Goal: Communication & Community: Share content

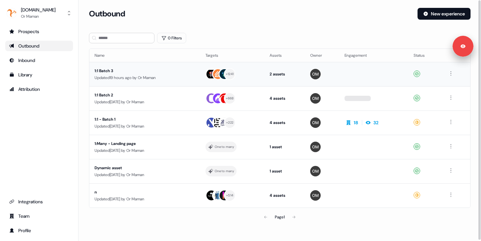
click at [112, 70] on div "1:1 Batch 3" at bounding box center [145, 70] width 101 height 7
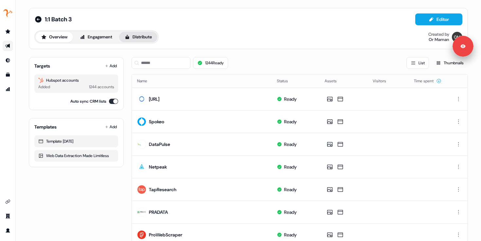
click at [140, 38] on button "Distribute" at bounding box center [138, 37] width 38 height 10
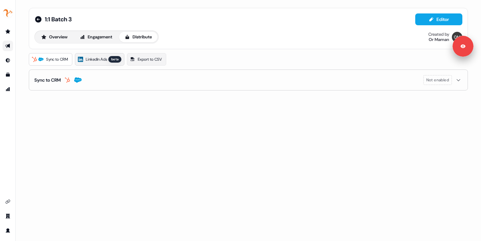
click at [100, 57] on span "LinkedIn Ads" at bounding box center [96, 59] width 21 height 7
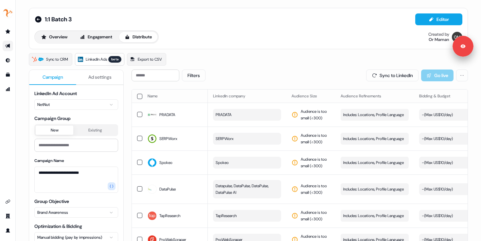
click at [137, 95] on button "button" at bounding box center [139, 96] width 5 height 5
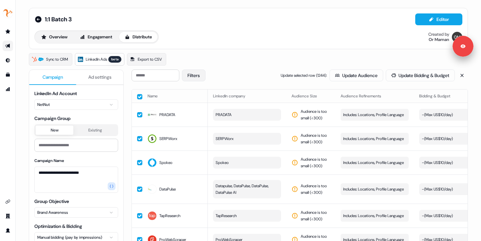
click at [202, 76] on button "Filters" at bounding box center [194, 75] width 24 height 12
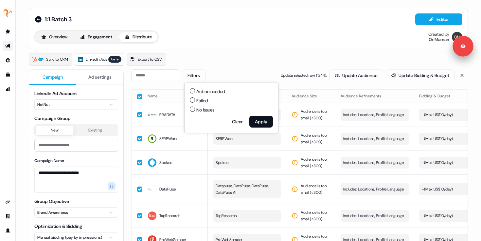
click at [194, 91] on button "Action needed" at bounding box center [192, 90] width 5 height 5
click at [263, 118] on button "Apply" at bounding box center [262, 122] width 24 height 12
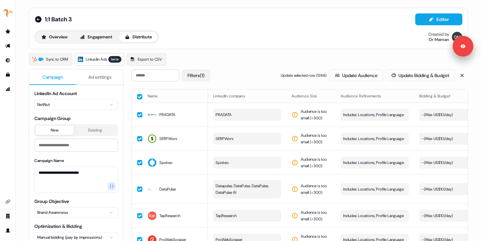
click at [196, 74] on button "Filters (1)" at bounding box center [196, 75] width 28 height 12
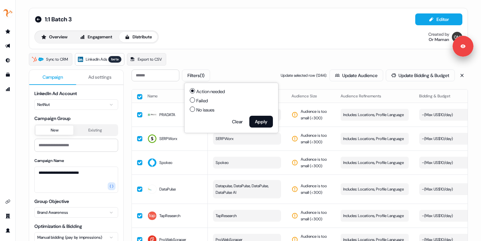
click at [194, 101] on button "Failed" at bounding box center [192, 99] width 5 height 5
click at [261, 121] on button "Apply" at bounding box center [262, 122] width 24 height 12
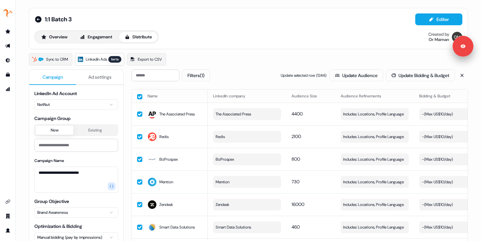
click at [138, 94] on button "button" at bounding box center [139, 96] width 5 height 5
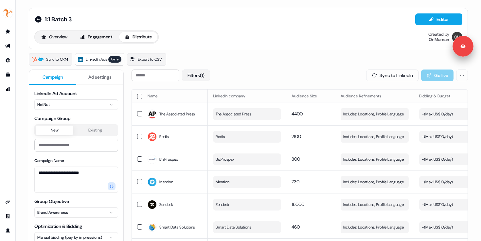
click at [204, 73] on button "Filters (1)" at bounding box center [196, 75] width 28 height 12
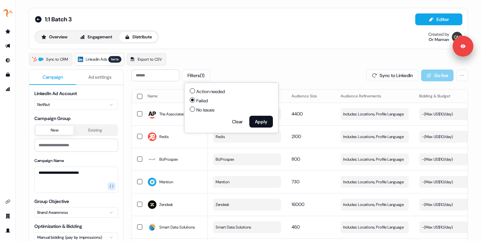
click at [202, 101] on span "Failed" at bounding box center [201, 100] width 11 height 7
click at [195, 101] on button "Failed" at bounding box center [192, 99] width 5 height 5
click at [257, 119] on button "Apply" at bounding box center [262, 122] width 24 height 12
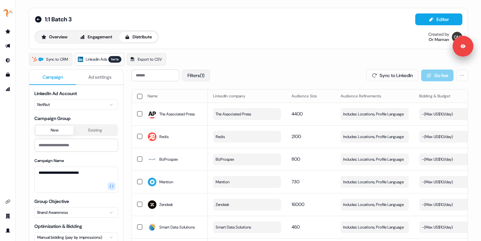
click at [193, 76] on button "Filters (1)" at bounding box center [196, 75] width 28 height 12
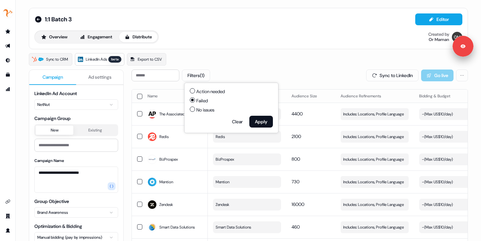
click at [194, 90] on button "Action needed" at bounding box center [192, 90] width 5 height 5
click at [256, 125] on button "Apply" at bounding box center [262, 122] width 24 height 12
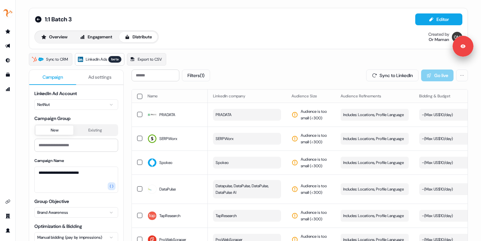
click at [139, 95] on button "button" at bounding box center [139, 96] width 5 height 5
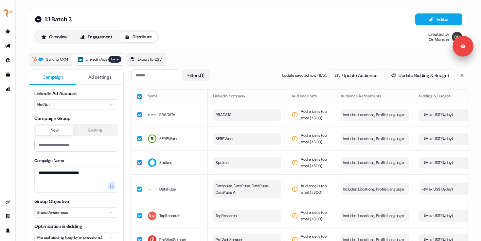
click at [207, 74] on button "Filters (1)" at bounding box center [196, 75] width 28 height 12
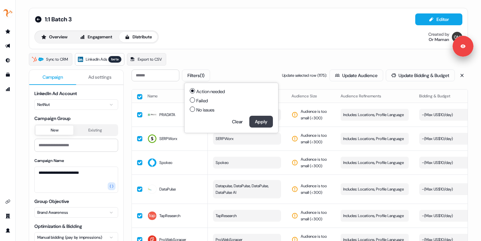
click at [264, 120] on button "Apply" at bounding box center [262, 122] width 24 height 12
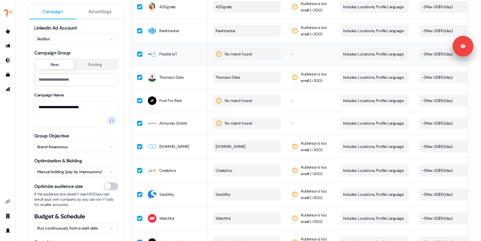
scroll to position [2313, 0]
click at [233, 103] on span "No match found" at bounding box center [238, 100] width 27 height 7
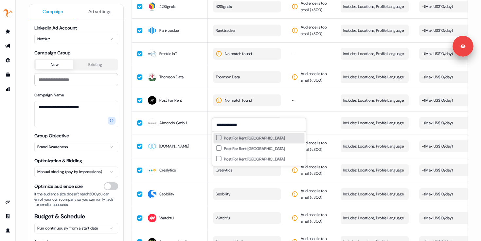
type input "**********"
click at [220, 135] on button "Suggestions" at bounding box center [218, 137] width 5 height 5
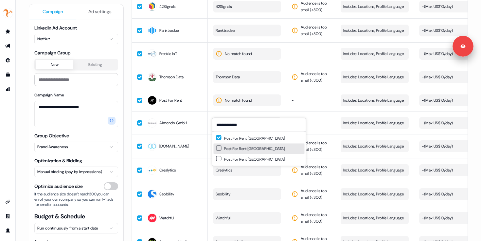
click at [220, 147] on button "Suggestions" at bounding box center [218, 147] width 5 height 5
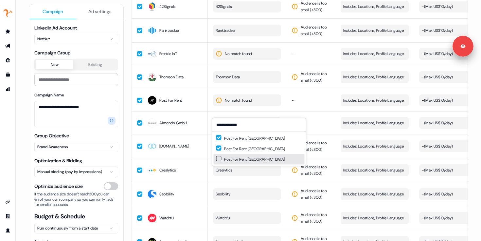
click at [219, 158] on button "Suggestions" at bounding box center [218, 158] width 5 height 5
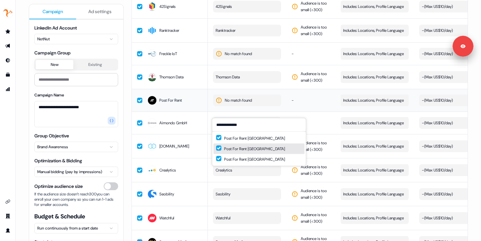
click at [200, 103] on td "Post For Rent" at bounding box center [174, 100] width 65 height 23
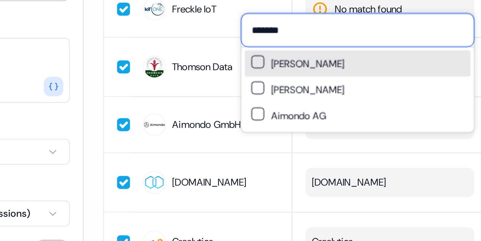
click at [204, 99] on input "*******" at bounding box center [235, 97] width 94 height 13
paste input "**********"
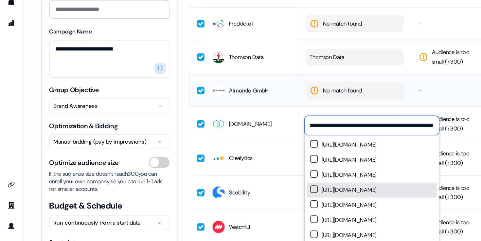
scroll to position [0, 0]
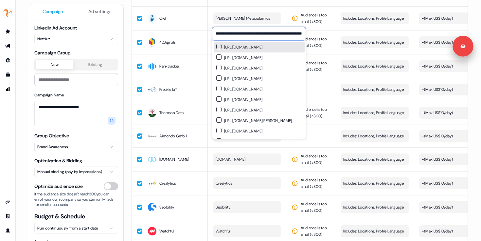
type input "**********"
click at [290, 35] on input "**********" at bounding box center [260, 33] width 94 height 13
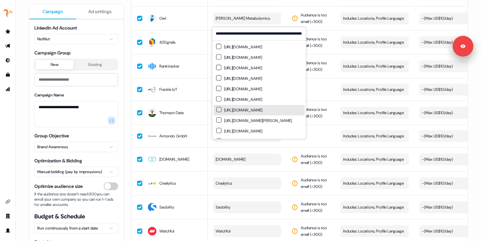
click at [476, 104] on div "**********" at bounding box center [249, 120] width 466 height 241
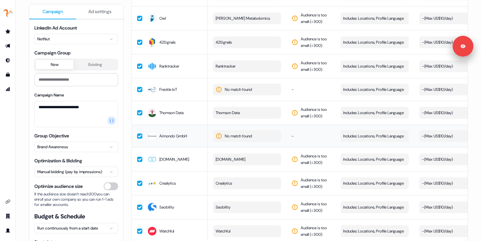
click at [240, 139] on span "No match found" at bounding box center [238, 136] width 27 height 7
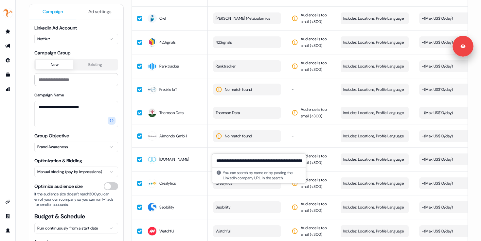
scroll to position [0, 49]
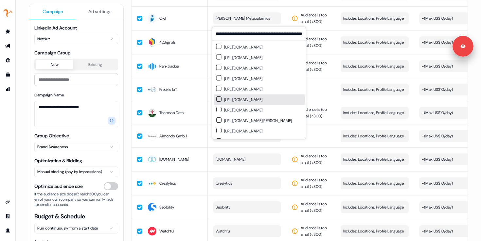
type input "**********"
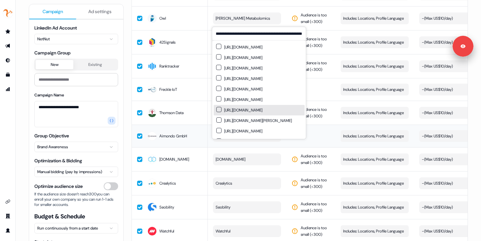
click at [262, 142] on button "No match found" at bounding box center [247, 136] width 68 height 12
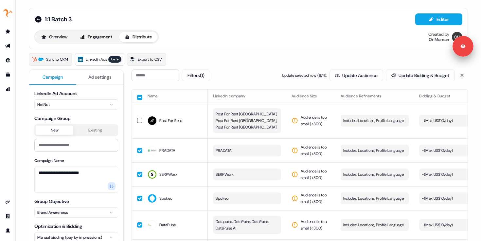
scroll to position [2313, 0]
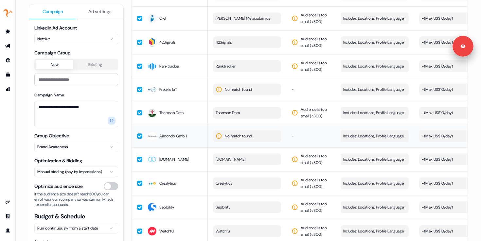
click at [228, 139] on span "No match found" at bounding box center [238, 136] width 27 height 7
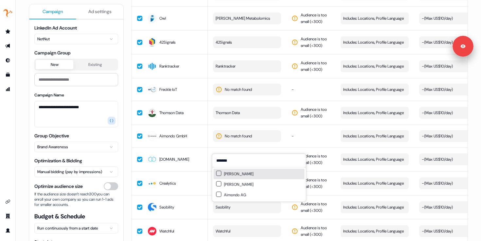
type input "*******"
click at [220, 174] on button "Suggestions" at bounding box center [218, 173] width 5 height 5
click at [203, 147] on td "Aimondo GmbH" at bounding box center [174, 135] width 65 height 23
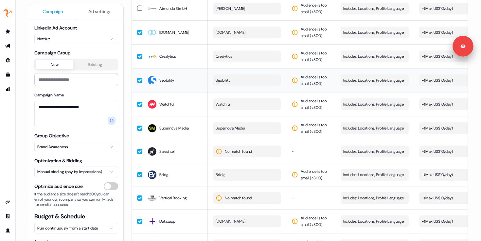
scroll to position [2442, 0]
click at [227, 180] on button "Bridg" at bounding box center [247, 174] width 68 height 12
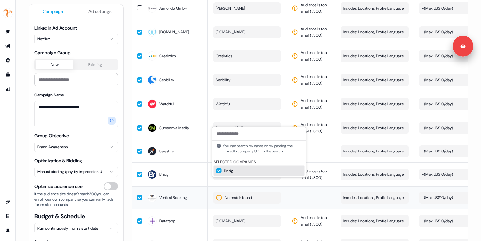
click at [237, 201] on span "No match found" at bounding box center [238, 197] width 27 height 7
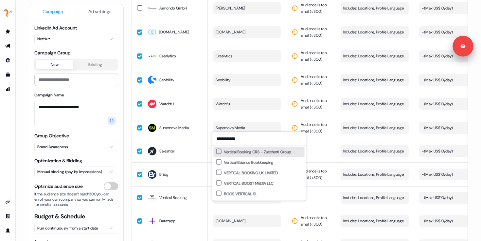
type input "**********"
click at [220, 152] on button "Suggestions" at bounding box center [218, 151] width 5 height 5
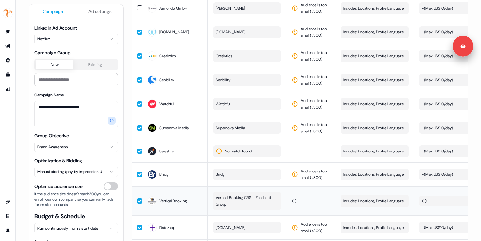
click at [233, 154] on span "No match found" at bounding box center [238, 151] width 27 height 7
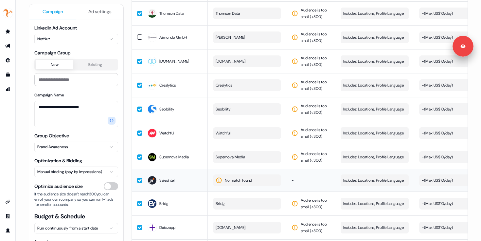
click at [231, 183] on span "No match found" at bounding box center [238, 180] width 27 height 7
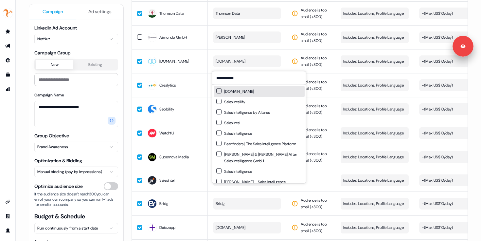
type input "**********"
click at [219, 89] on button "Suggestions" at bounding box center [218, 90] width 5 height 5
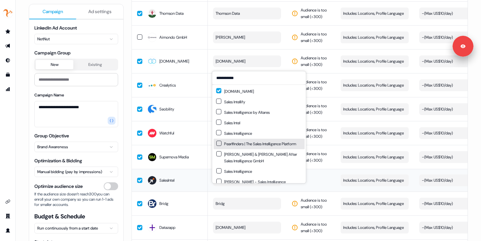
click at [198, 191] on td "SalesIntel" at bounding box center [174, 180] width 65 height 23
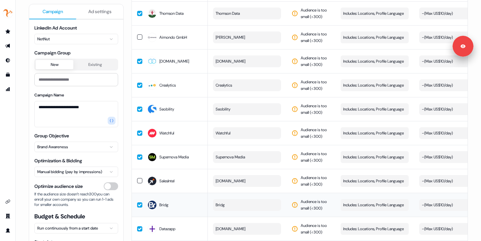
scroll to position [2645, 0]
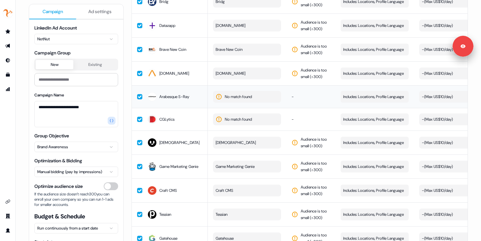
click at [245, 100] on span "No match found" at bounding box center [238, 96] width 27 height 7
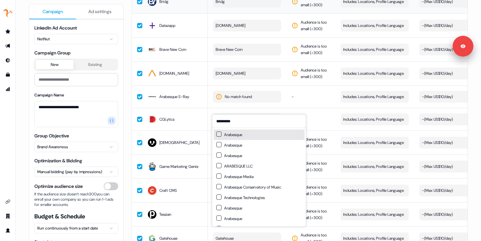
type input "*********"
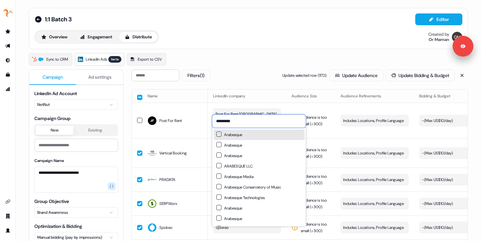
scroll to position [2645, 0]
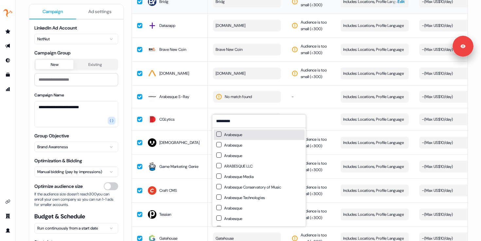
click at [313, 102] on td "-" at bounding box center [311, 96] width 49 height 23
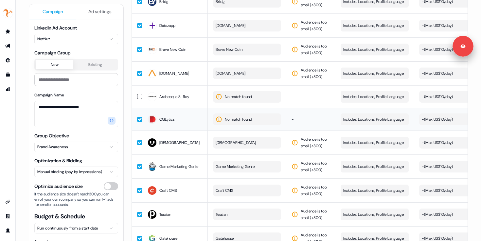
click at [235, 122] on span "No match found" at bounding box center [238, 119] width 27 height 7
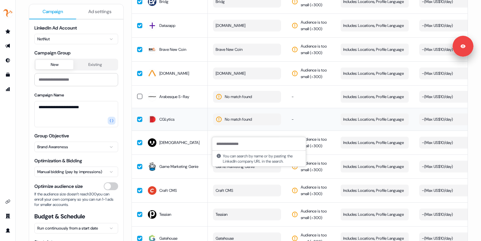
click at [235, 122] on span "No match found" at bounding box center [238, 119] width 27 height 7
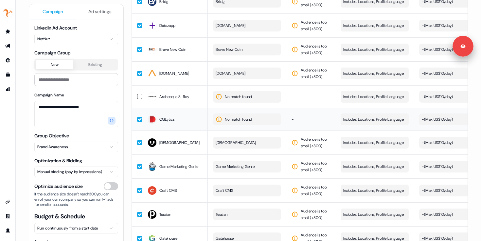
click at [235, 122] on span "No match found" at bounding box center [238, 119] width 27 height 7
click at [224, 144] on input "********" at bounding box center [260, 143] width 94 height 13
click at [234, 141] on input "********" at bounding box center [260, 143] width 94 height 13
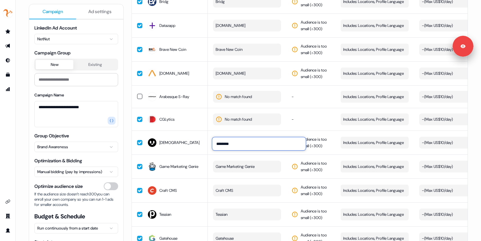
click at [234, 141] on input "********" at bounding box center [260, 143] width 94 height 13
paste input "**********"
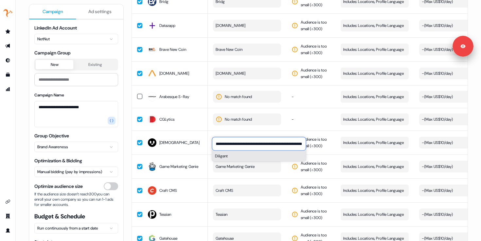
type input "**********"
click at [221, 157] on button "Diligent" at bounding box center [260, 156] width 94 height 10
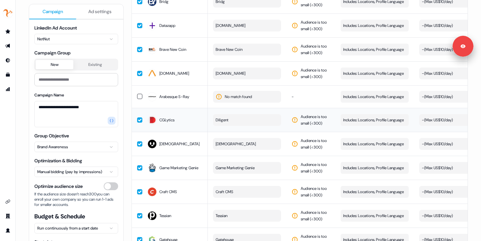
scroll to position [2750, 0]
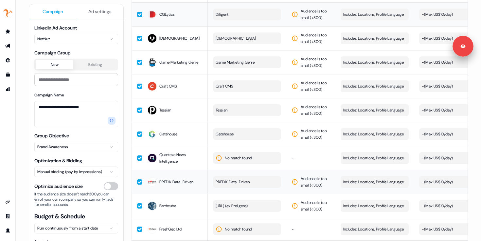
click at [246, 178] on span "PREDIK Data-Driven" at bounding box center [233, 181] width 34 height 7
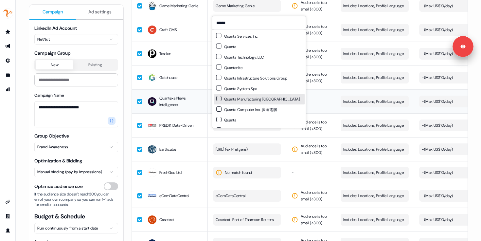
scroll to position [2783, 0]
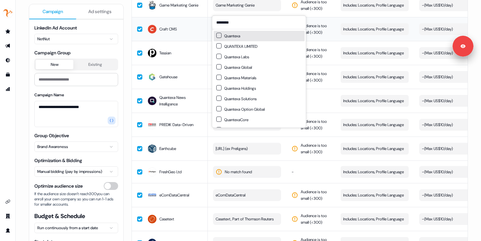
type input "********"
click at [324, 30] on td "Audience is too small (< 300 )" at bounding box center [311, 29] width 49 height 24
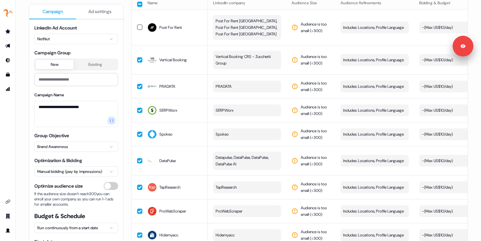
scroll to position [0, 0]
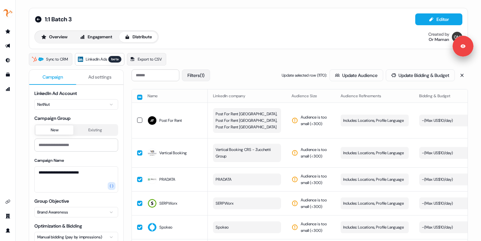
click at [203, 75] on button "Filters (1)" at bounding box center [196, 75] width 28 height 12
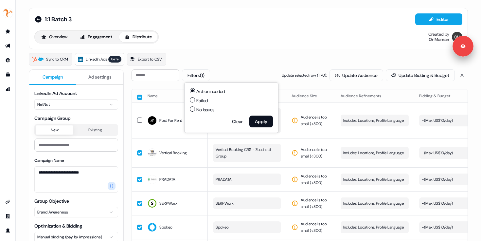
click at [199, 100] on span "Failed" at bounding box center [201, 100] width 11 height 7
click at [195, 100] on button "Failed" at bounding box center [192, 99] width 5 height 5
click at [258, 124] on button "Apply" at bounding box center [262, 122] width 24 height 12
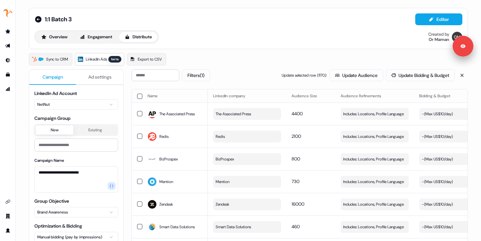
click at [138, 96] on button "button" at bounding box center [139, 96] width 5 height 5
click at [203, 79] on button "Filters (1)" at bounding box center [196, 75] width 28 height 12
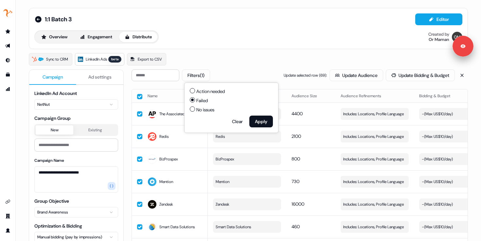
click at [202, 113] on div "Action needed Failed No issues Clear Apply" at bounding box center [231, 107] width 83 height 39
click at [203, 109] on span "No issues" at bounding box center [205, 109] width 18 height 7
click at [195, 109] on button "No issues" at bounding box center [192, 108] width 5 height 5
click at [263, 121] on button "Apply" at bounding box center [262, 122] width 24 height 12
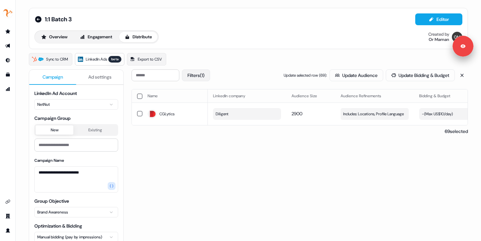
click at [199, 76] on button "Filters (1)" at bounding box center [196, 75] width 28 height 12
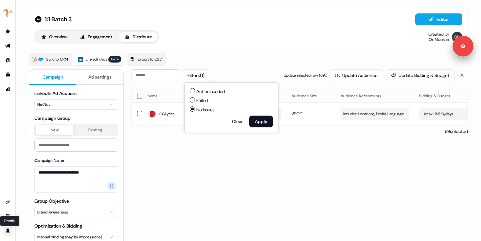
click at [8, 232] on icon "Go to profile" at bounding box center [8, 230] width 4 height 4
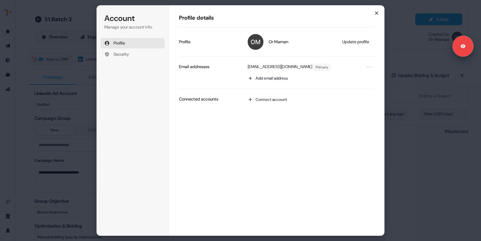
click at [379, 12] on icon "button" at bounding box center [376, 12] width 5 height 5
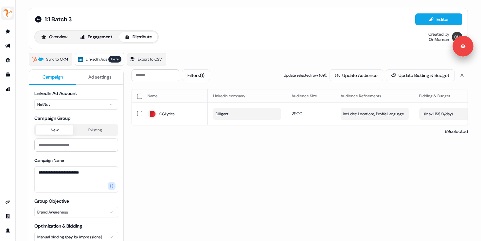
click at [11, 11] on img "side nav menu" at bounding box center [8, 13] width 10 height 10
click at [20, 51] on div "Logout" at bounding box center [34, 54] width 62 height 12
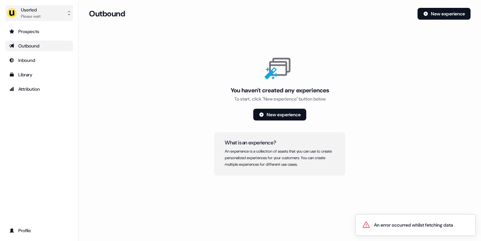
click at [28, 14] on div "Please wait" at bounding box center [31, 16] width 20 height 7
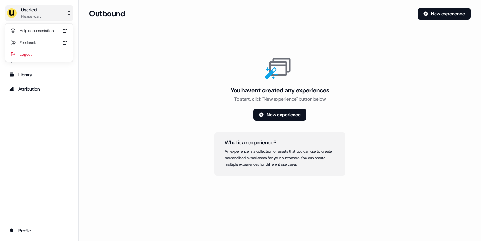
click at [37, 11] on div "Userled" at bounding box center [31, 10] width 20 height 7
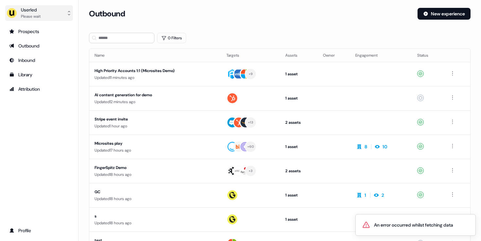
click at [27, 6] on button "Userled Please wait" at bounding box center [39, 13] width 68 height 16
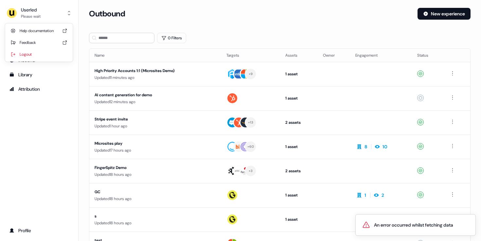
click at [57, 100] on div "Userled Please wait Help documentation Feedback Logout Prospects Outbound Inbou…" at bounding box center [39, 120] width 79 height 241
click at [14, 15] on img "side nav menu" at bounding box center [12, 13] width 10 height 10
click at [33, 104] on div "Userled Please wait Help documentation Feedback Logout Prospects Outbound Inbou…" at bounding box center [39, 120] width 79 height 241
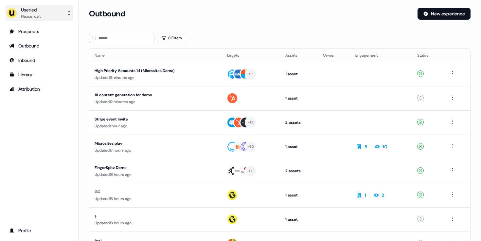
click at [25, 11] on div "Userled" at bounding box center [31, 10] width 20 height 7
